Goal: Task Accomplishment & Management: Use online tool/utility

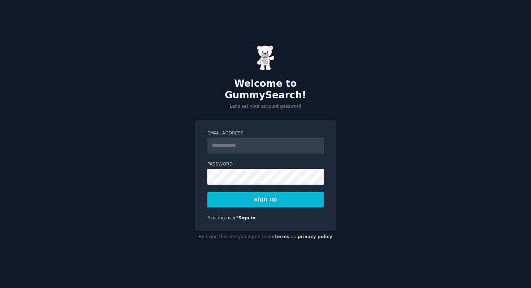
click at [288, 150] on form "Email Address Password Sign up" at bounding box center [265, 168] width 116 height 77
click at [287, 145] on input "Email Address" at bounding box center [265, 146] width 116 height 16
type input "**********"
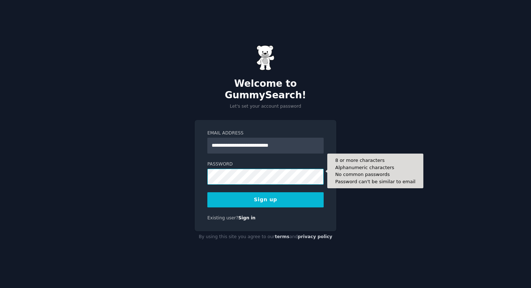
click at [207, 192] on button "Sign up" at bounding box center [265, 199] width 116 height 15
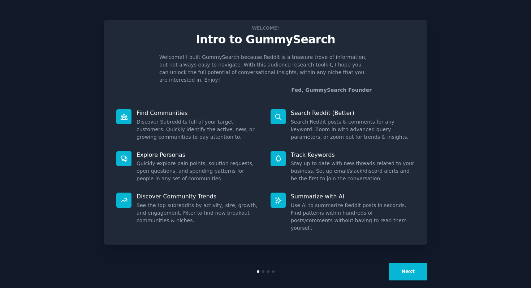
click at [420, 265] on button "Next" at bounding box center [408, 272] width 39 height 18
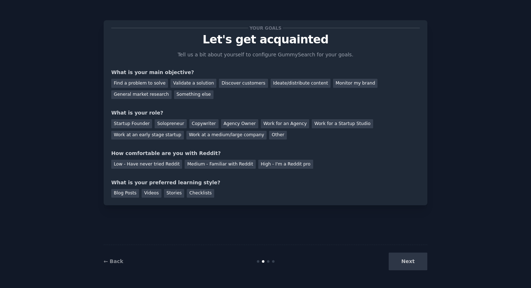
click at [415, 263] on div "Next" at bounding box center [374, 262] width 108 height 18
click at [213, 163] on div "Medium - Familiar with Reddit" at bounding box center [220, 164] width 71 height 9
click at [133, 195] on div "Blog Posts" at bounding box center [125, 193] width 28 height 9
click at [168, 136] on div "Work at an early stage startup" at bounding box center [147, 135] width 73 height 9
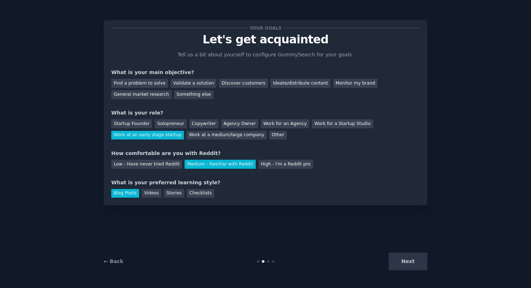
click at [189, 88] on div "Find a problem to solve Validate a solution Discover customers Ideate/distribut…" at bounding box center [265, 87] width 309 height 23
click at [195, 85] on div "Validate a solution" at bounding box center [194, 83] width 46 height 9
click at [200, 84] on div "Validate a solution" at bounding box center [194, 83] width 46 height 9
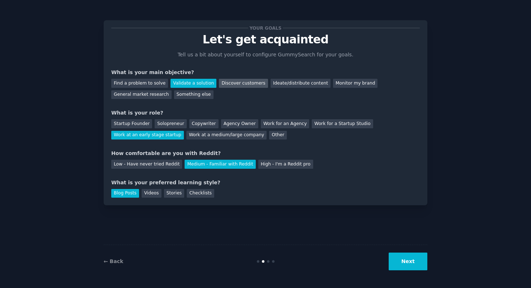
click at [237, 85] on div "Discover customers" at bounding box center [243, 83] width 49 height 9
click at [394, 274] on div "← Back Next" at bounding box center [266, 261] width 324 height 33
click at [405, 268] on button "Next" at bounding box center [408, 262] width 39 height 18
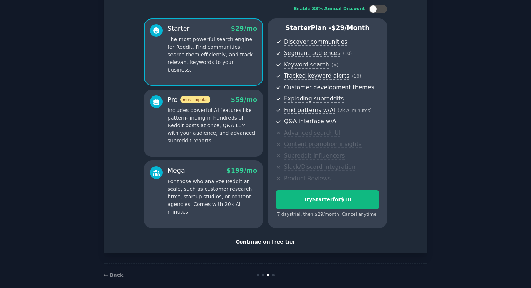
scroll to position [55, 0]
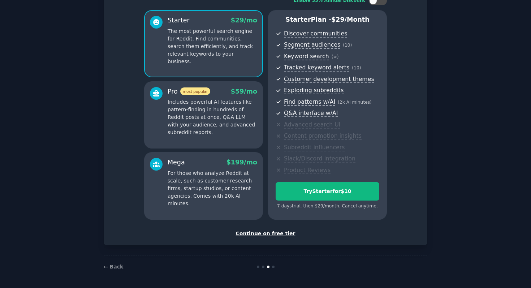
click at [246, 233] on div "Continue on free tier" at bounding box center [265, 234] width 309 height 8
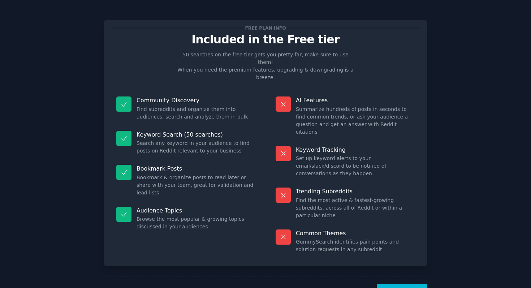
click at [390, 284] on button "Let's Go!" at bounding box center [402, 293] width 51 height 18
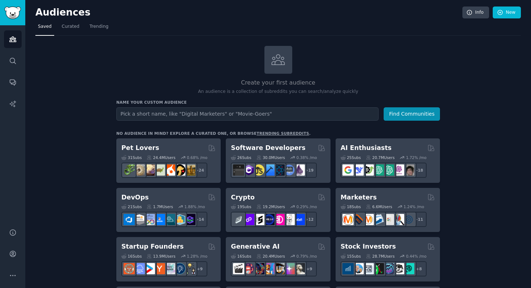
click at [226, 116] on input "text" at bounding box center [247, 113] width 262 height 13
type input "E"
click at [384, 107] on button "Find Communities" at bounding box center [412, 113] width 56 height 13
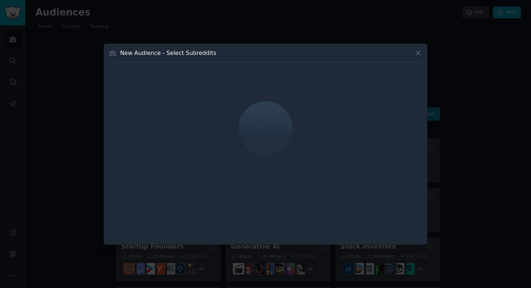
click at [423, 55] on div "New Audience - Select Subreddits" at bounding box center [266, 144] width 324 height 201
click at [429, 52] on div at bounding box center [265, 144] width 531 height 288
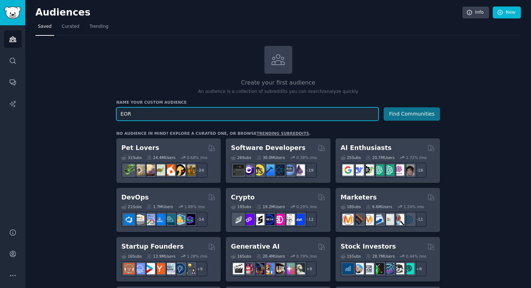
type input "EOR"
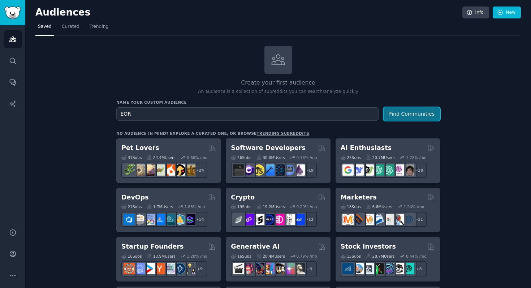
click at [401, 116] on button "Find Communities" at bounding box center [412, 113] width 56 height 13
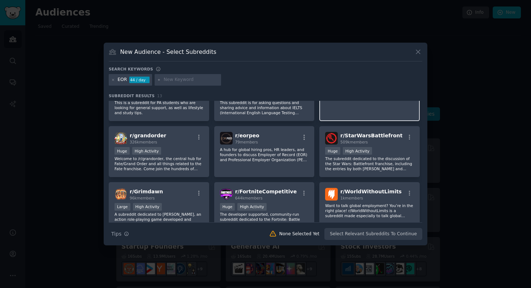
scroll to position [84, 0]
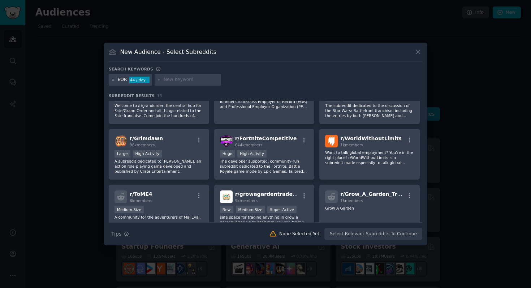
click at [166, 79] on input "text" at bounding box center [191, 80] width 55 height 7
type input "global hiring"
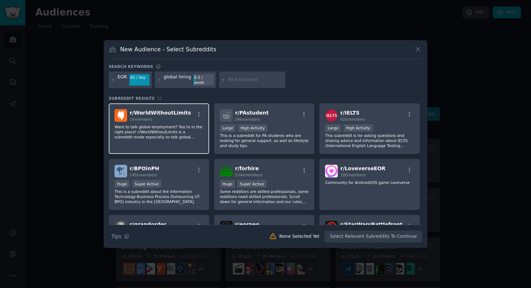
click at [170, 117] on div "1k members" at bounding box center [160, 119] width 61 height 5
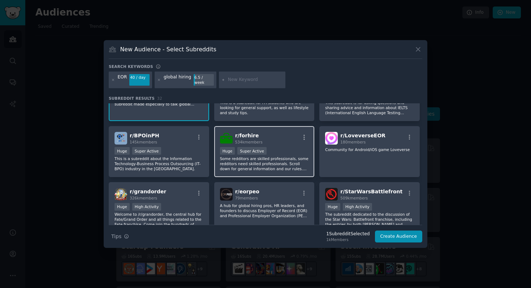
scroll to position [37, 0]
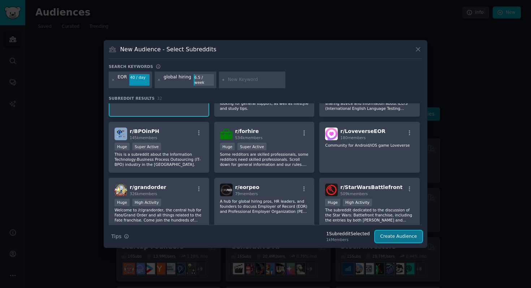
click at [392, 231] on button "Create Audience" at bounding box center [399, 237] width 48 height 12
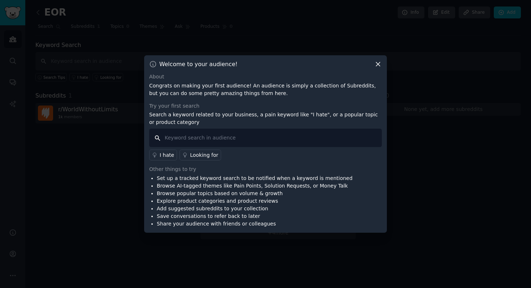
click at [313, 130] on input "text" at bounding box center [265, 138] width 233 height 18
type input "EOR"
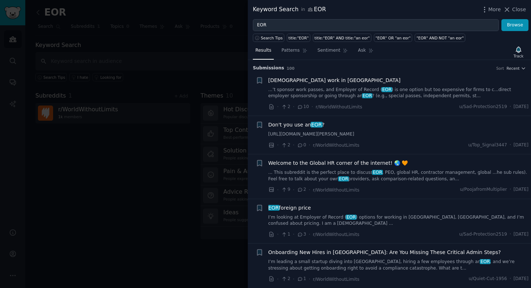
click at [307, 77] on span "[DEMOGRAPHIC_DATA] work in [GEOGRAPHIC_DATA]" at bounding box center [335, 81] width 132 height 8
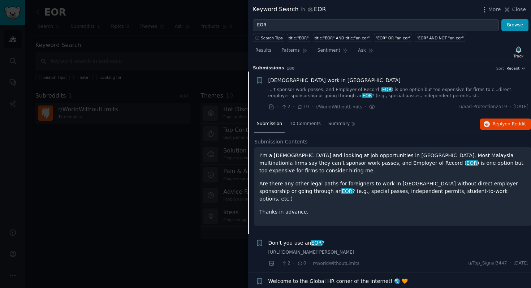
scroll to position [11, 0]
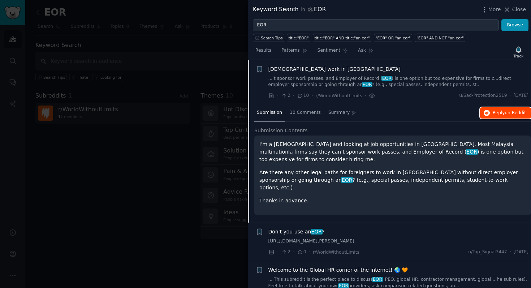
click at [498, 112] on span "Reply on Reddit" at bounding box center [509, 113] width 33 height 7
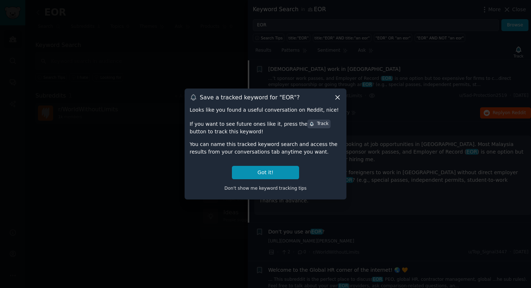
click at [379, 151] on div at bounding box center [265, 144] width 531 height 288
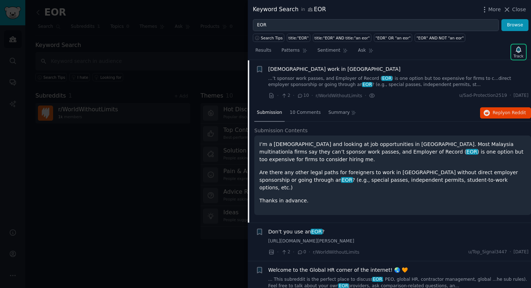
scroll to position [95, 0]
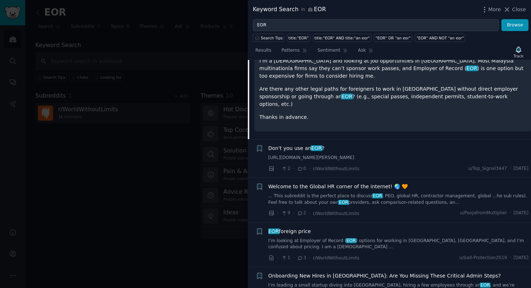
click at [388, 145] on div "Don't you use an EOR ?" at bounding box center [399, 149] width 261 height 8
click at [325, 145] on div "Don't you use an EOR ?" at bounding box center [399, 149] width 261 height 8
click at [311, 158] on link "[URL][DOMAIN_NAME][PERSON_NAME]" at bounding box center [399, 158] width 261 height 7
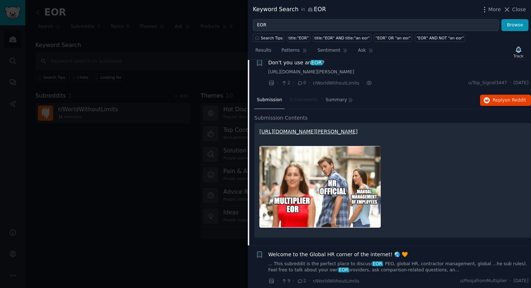
scroll to position [56, 0]
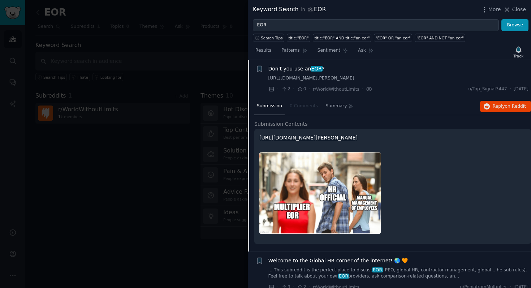
click at [314, 76] on link "[URL][DOMAIN_NAME][PERSON_NAME]" at bounding box center [399, 78] width 261 height 7
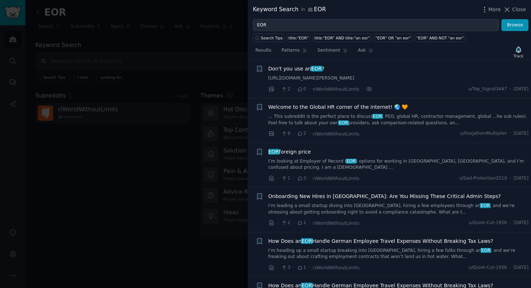
click at [314, 81] on link "[URL][DOMAIN_NAME][PERSON_NAME]" at bounding box center [399, 78] width 261 height 7
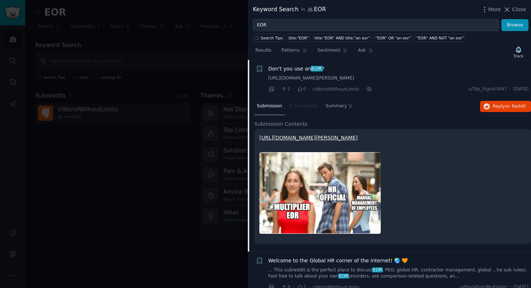
click at [317, 176] on img at bounding box center [320, 193] width 121 height 82
click at [317, 141] on link "[URL][DOMAIN_NAME][PERSON_NAME]" at bounding box center [309, 138] width 98 height 6
click at [321, 69] on span "Don't you use an EOR ?" at bounding box center [297, 69] width 56 height 8
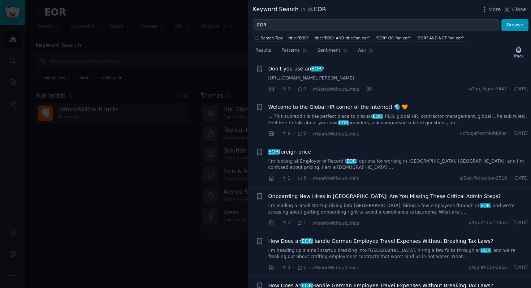
click at [339, 72] on div "Don't you use an EOR ?" at bounding box center [399, 69] width 261 height 8
click at [465, 82] on link "[URL][DOMAIN_NAME][PERSON_NAME]" at bounding box center [399, 78] width 261 height 7
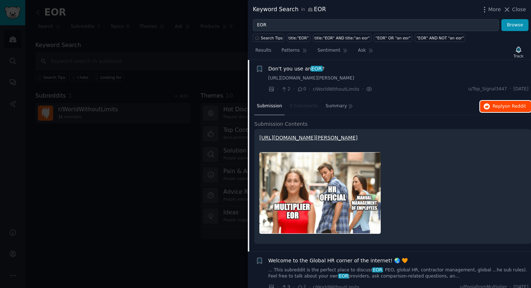
click at [495, 110] on span "Reply on Reddit" at bounding box center [509, 106] width 33 height 7
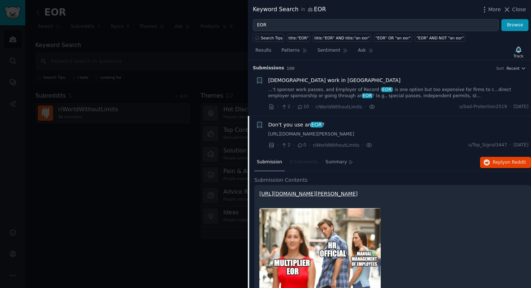
click at [281, 31] on div "Search Tips" at bounding box center [270, 36] width 34 height 11
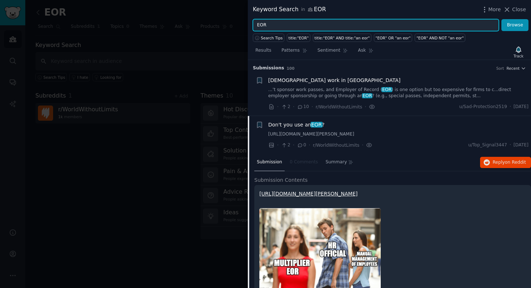
click at [281, 30] on input "EOR" at bounding box center [376, 25] width 246 height 12
type input "Employer of record"
click at [502, 19] on button "Browse" at bounding box center [515, 25] width 27 height 12
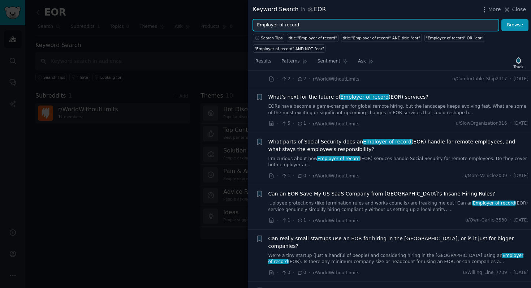
scroll to position [299, 0]
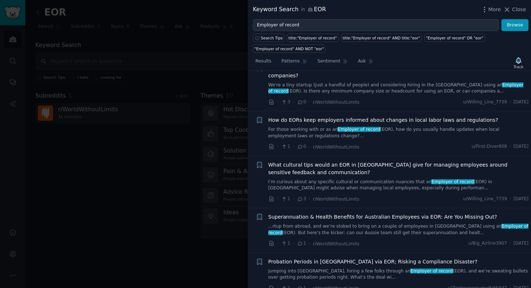
click at [171, 187] on div at bounding box center [265, 144] width 531 height 288
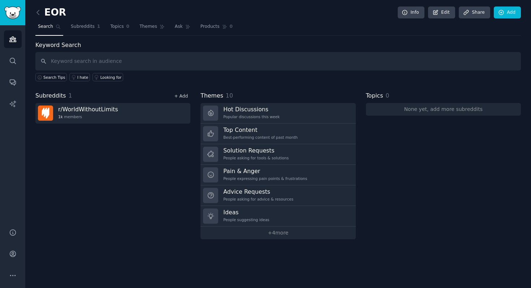
click at [183, 95] on link "+ Add" at bounding box center [181, 96] width 14 height 5
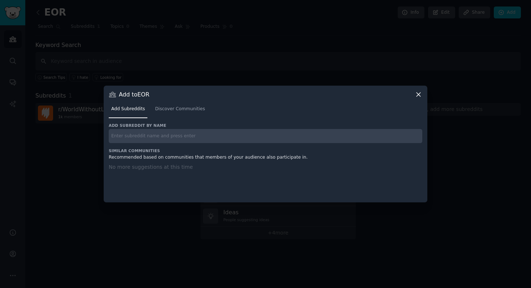
click at [188, 128] on div "Add subreddit by name" at bounding box center [266, 133] width 314 height 20
click at [188, 112] on link "Discover Communities" at bounding box center [180, 110] width 55 height 15
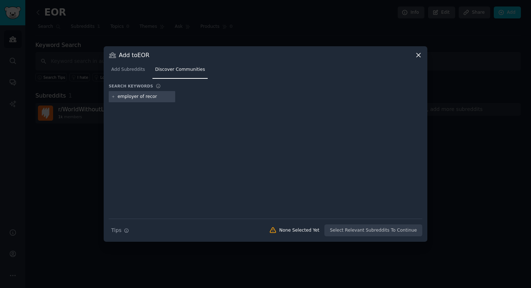
type input "employer of record"
